Goal: Task Accomplishment & Management: Manage account settings

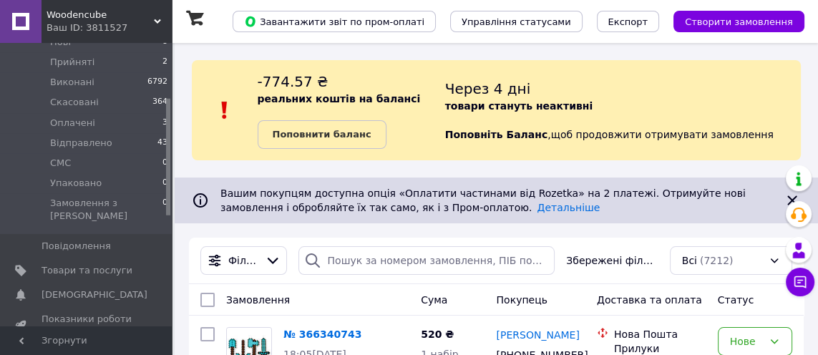
scroll to position [150, 0]
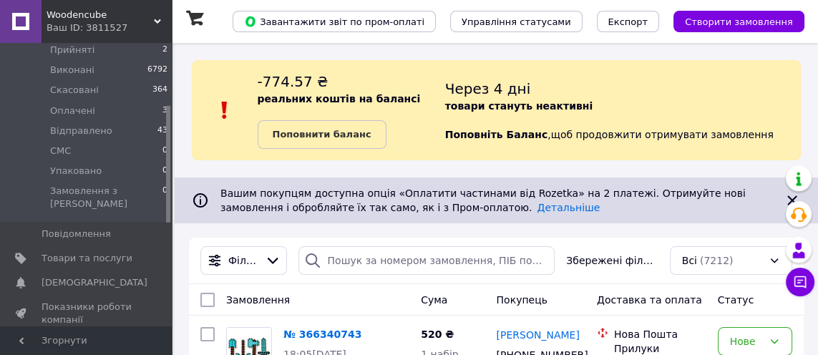
click at [55, 252] on span "Товари та послуги" at bounding box center [87, 258] width 91 height 13
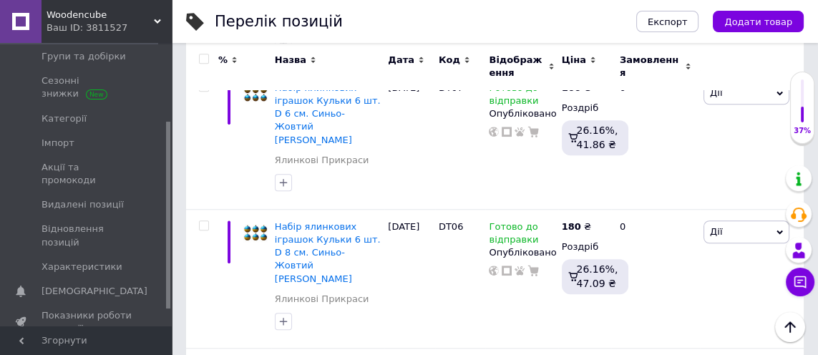
scroll to position [1300, 0]
